Goal: Find specific page/section: Find specific page/section

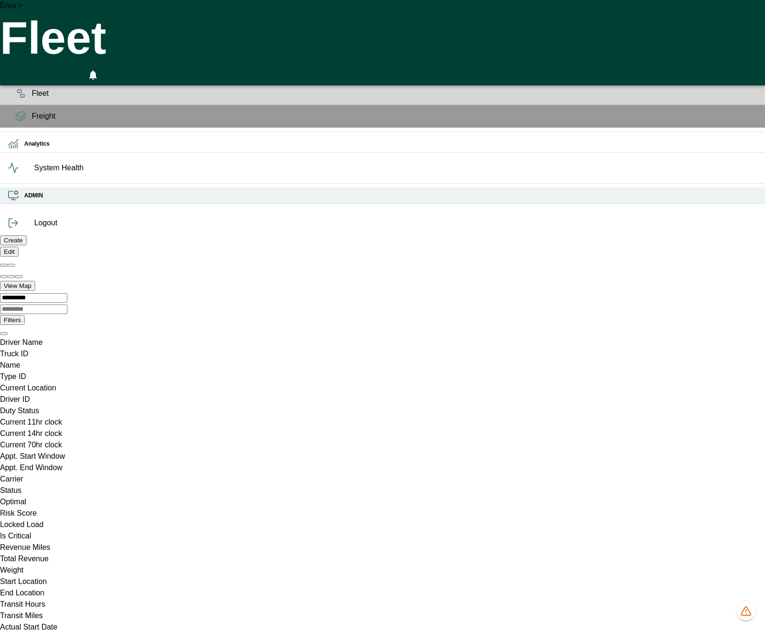
click at [32, 204] on div "ADMIN" at bounding box center [382, 196] width 765 height 17
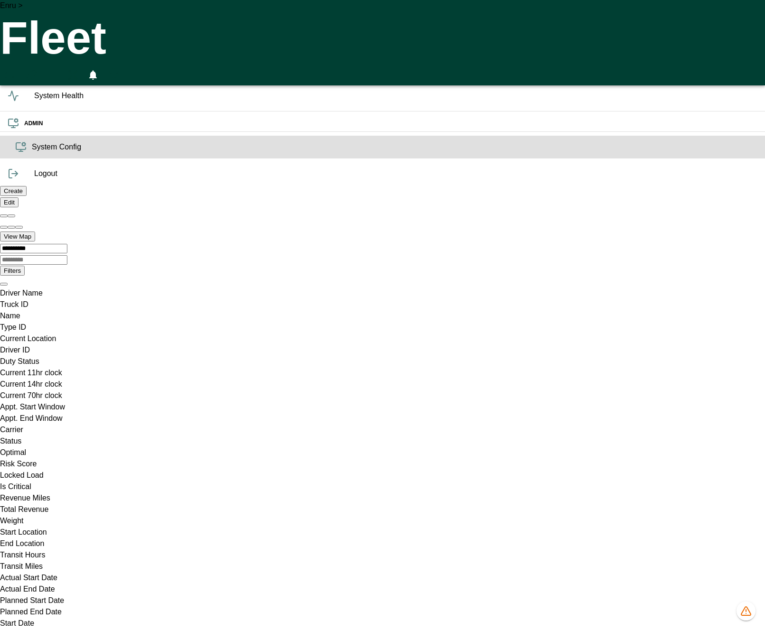
click at [32, 153] on span "System Config" at bounding box center [395, 146] width 726 height 11
